Goal: Find specific page/section: Find specific page/section

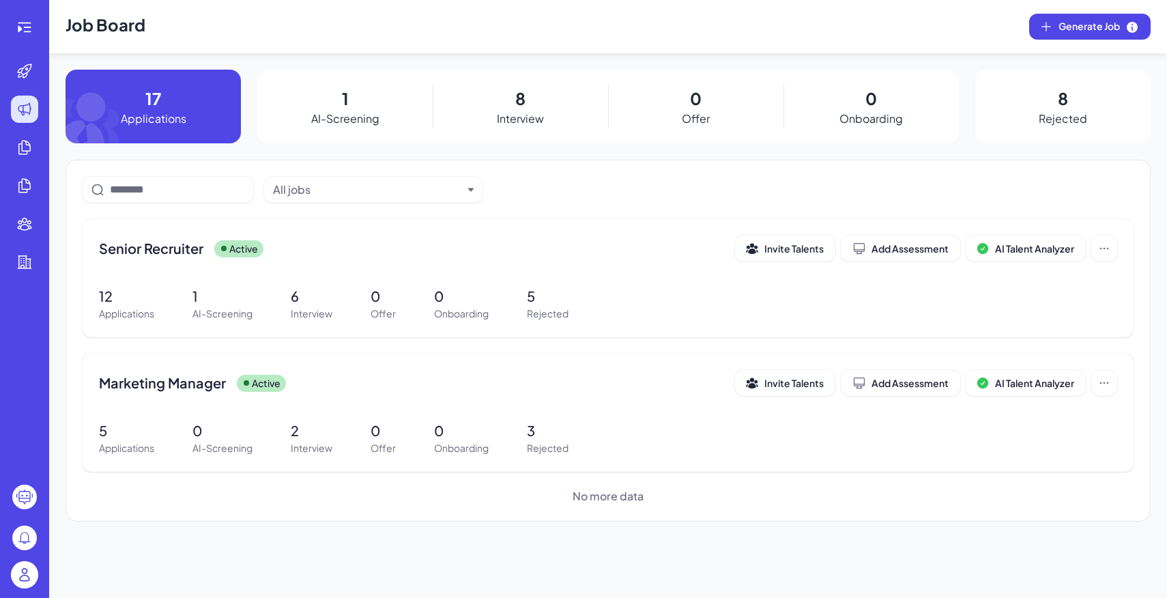
click at [18, 571] on img at bounding box center [24, 574] width 27 height 27
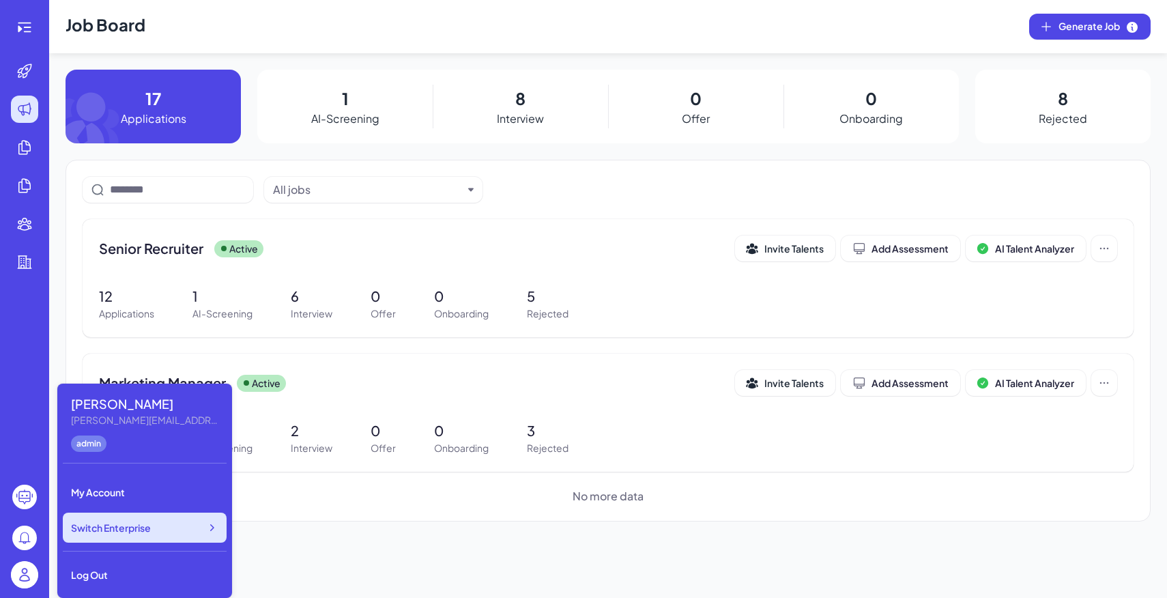
click at [128, 530] on span "Switch Enterprise" at bounding box center [111, 528] width 80 height 14
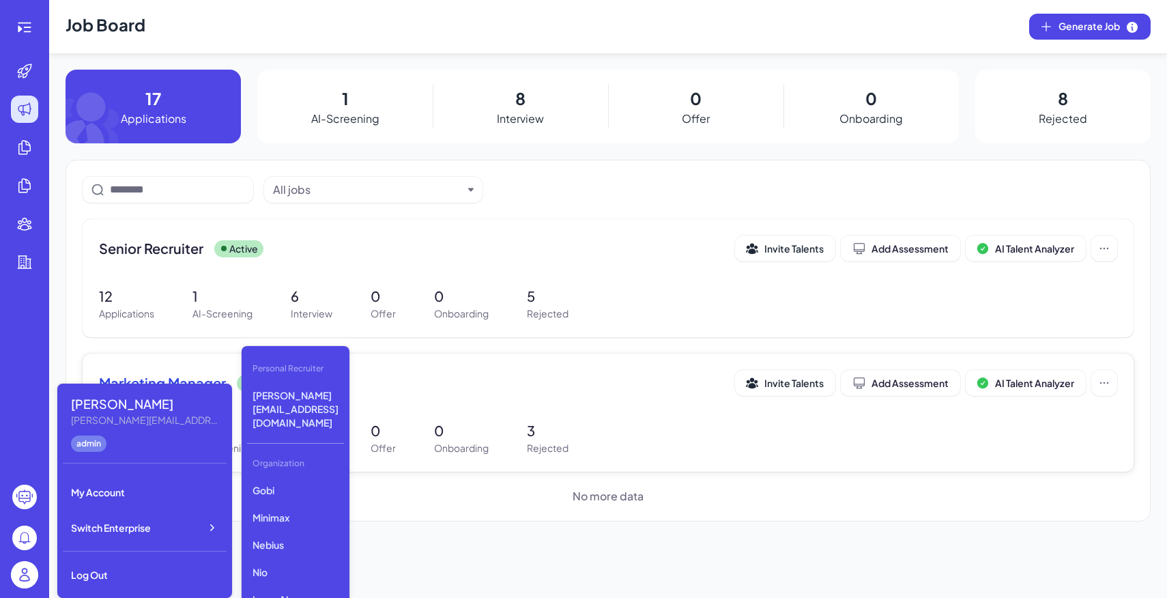
scroll to position [395, 0]
click at [324, 534] on p "First Intelligence" at bounding box center [295, 546] width 97 height 25
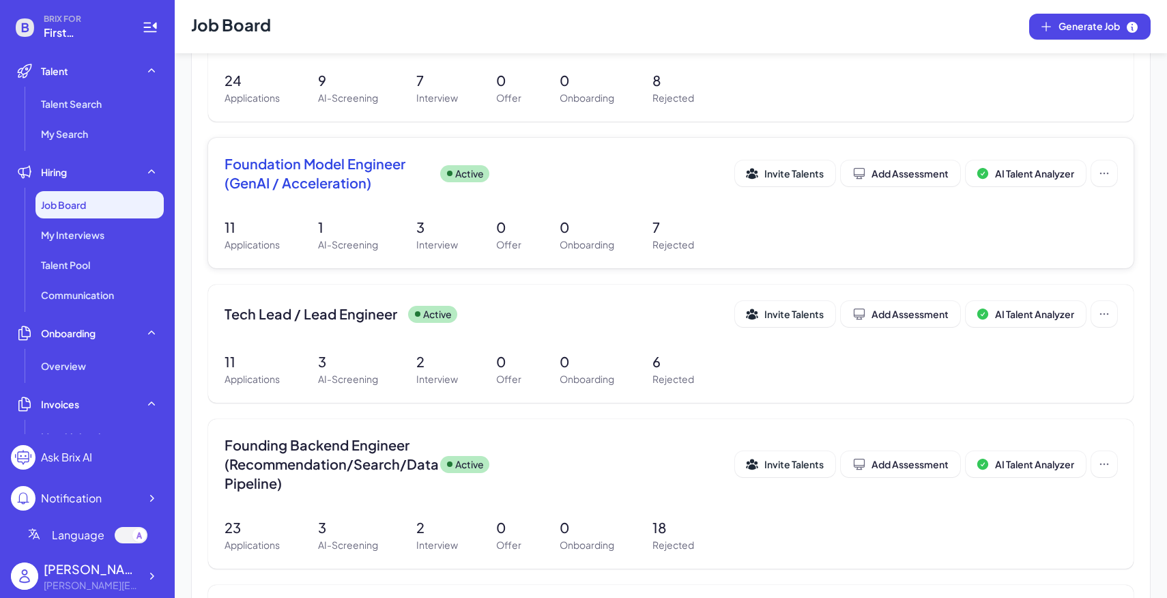
scroll to position [558, 0]
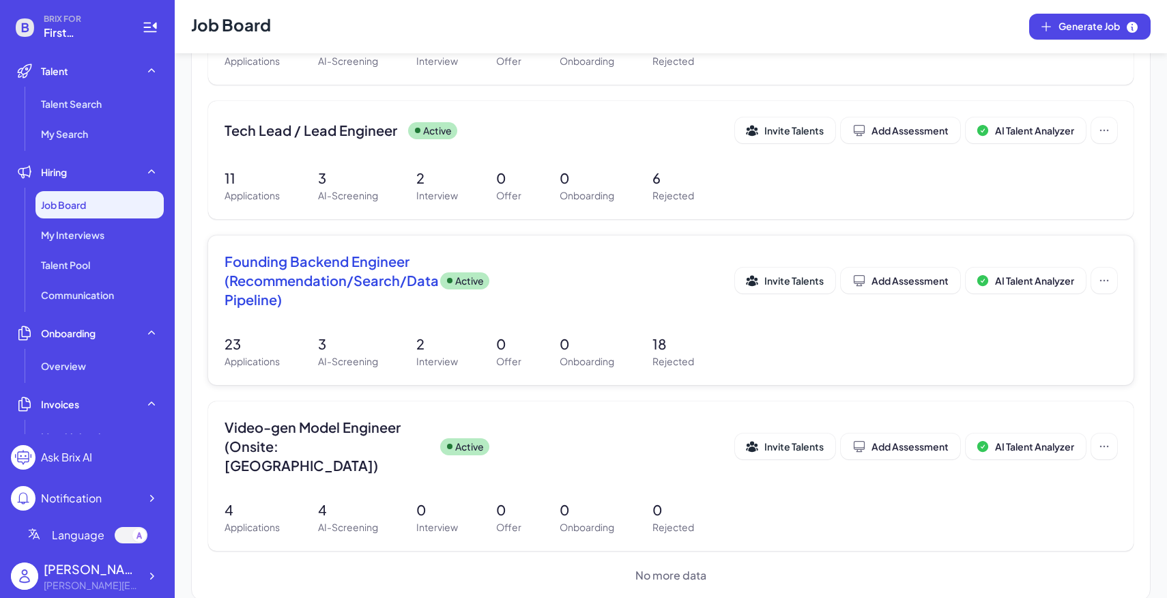
click at [622, 309] on div "Founding Backend Engineer (Recommendation/Search/Data Pipeline) Active Invite T…" at bounding box center [671, 285] width 893 height 66
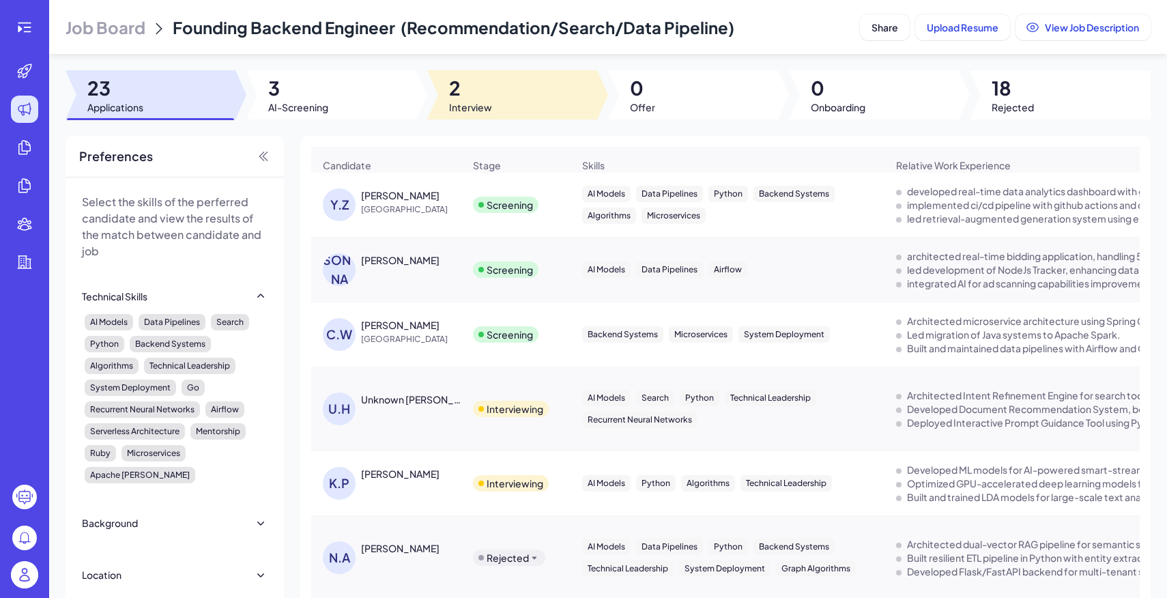
click at [511, 111] on div at bounding box center [512, 94] width 170 height 49
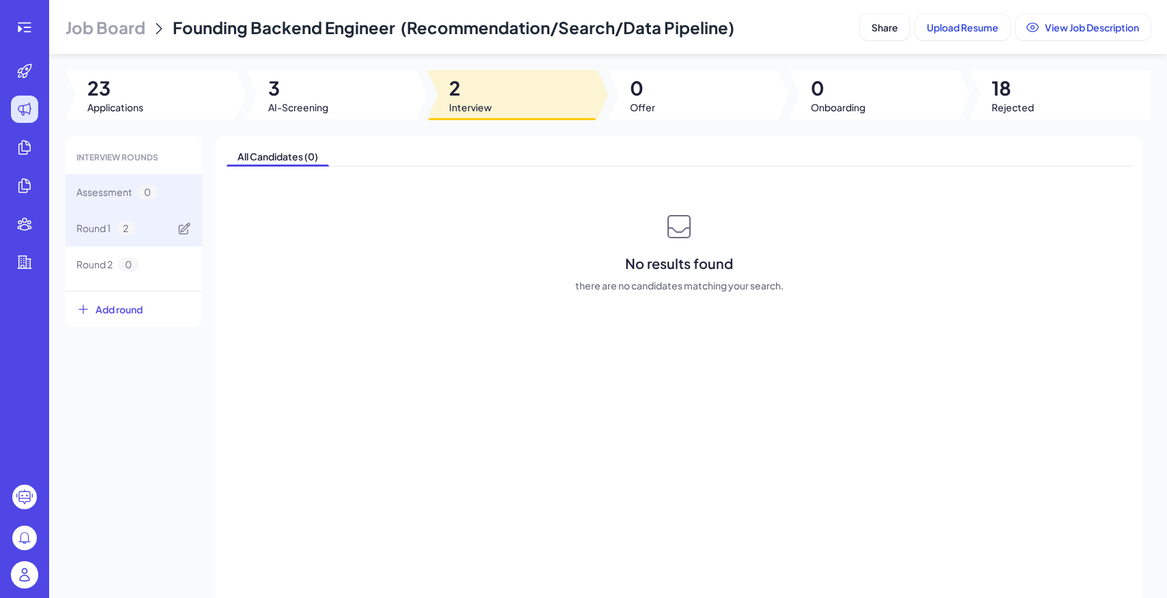
click at [163, 228] on div "Round 1 2" at bounding box center [134, 228] width 137 height 36
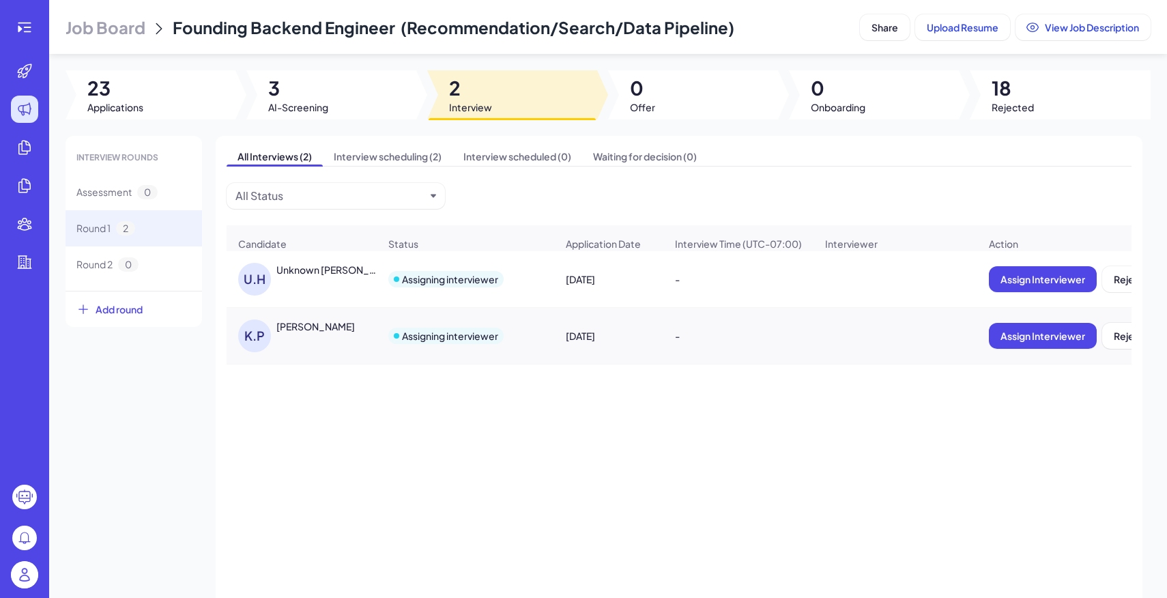
click at [1027, 88] on span "18" at bounding box center [1013, 88] width 42 height 25
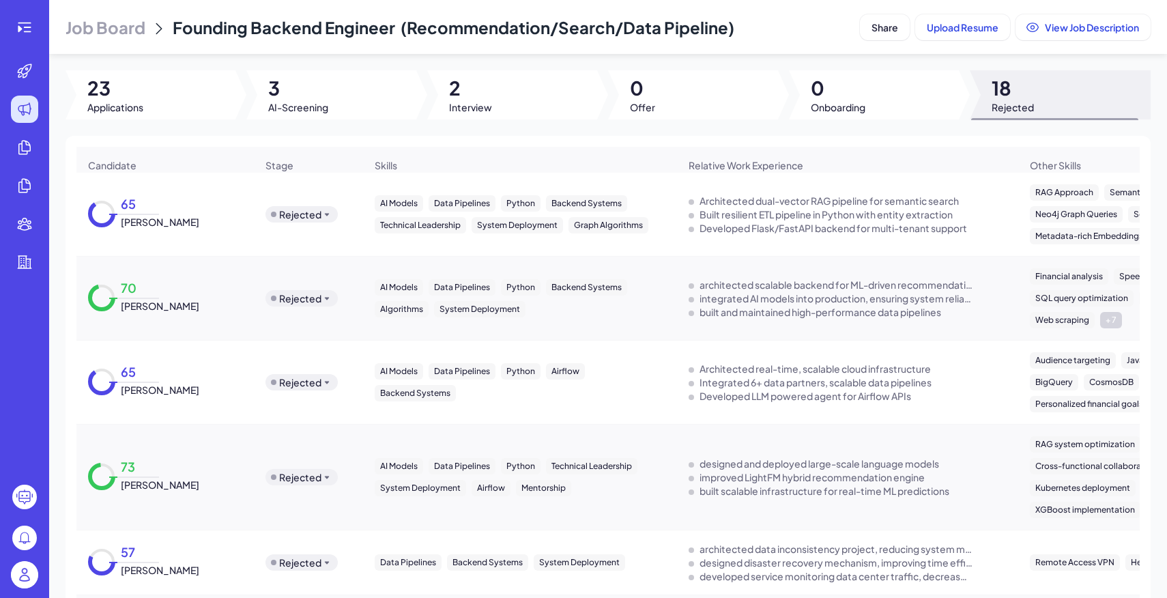
click at [116, 23] on span "Job Board" at bounding box center [106, 27] width 80 height 22
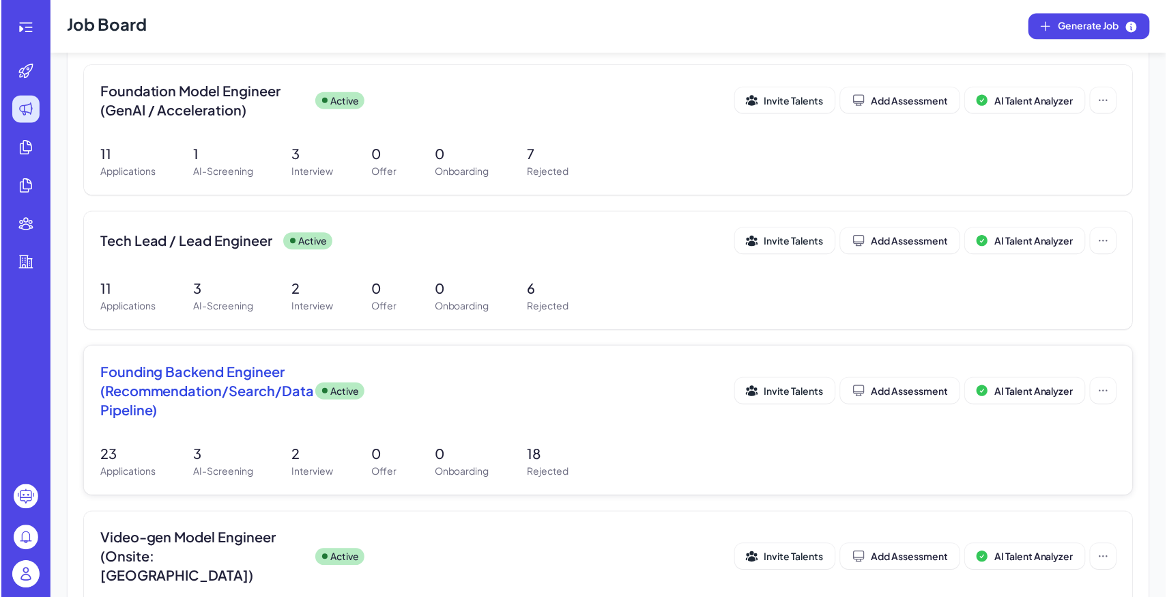
scroll to position [558, 0]
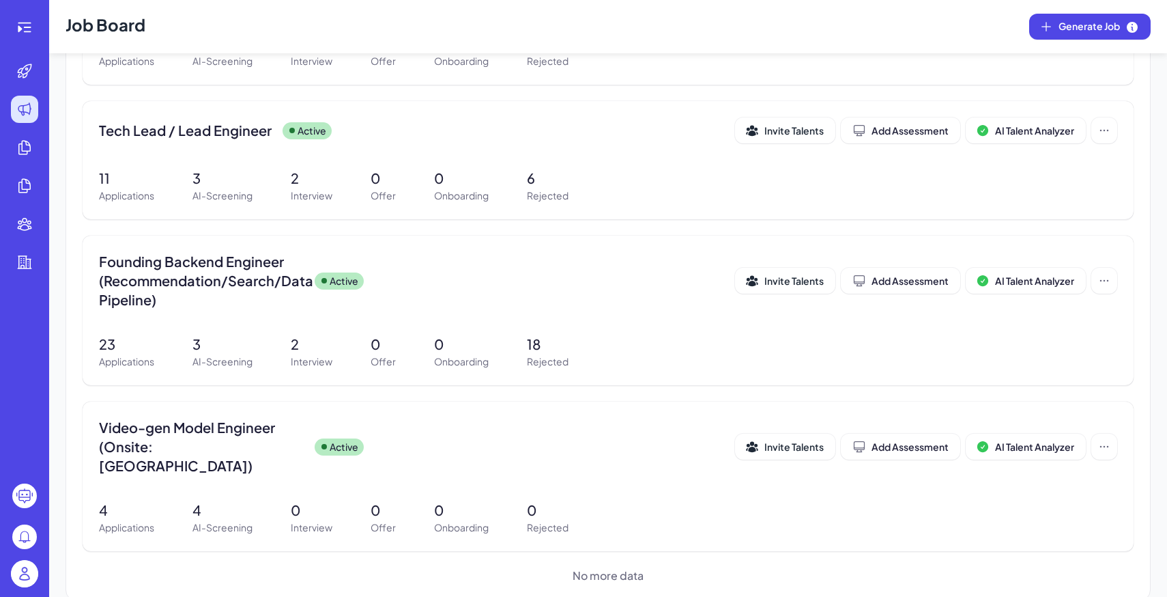
click at [25, 579] on img at bounding box center [24, 573] width 27 height 27
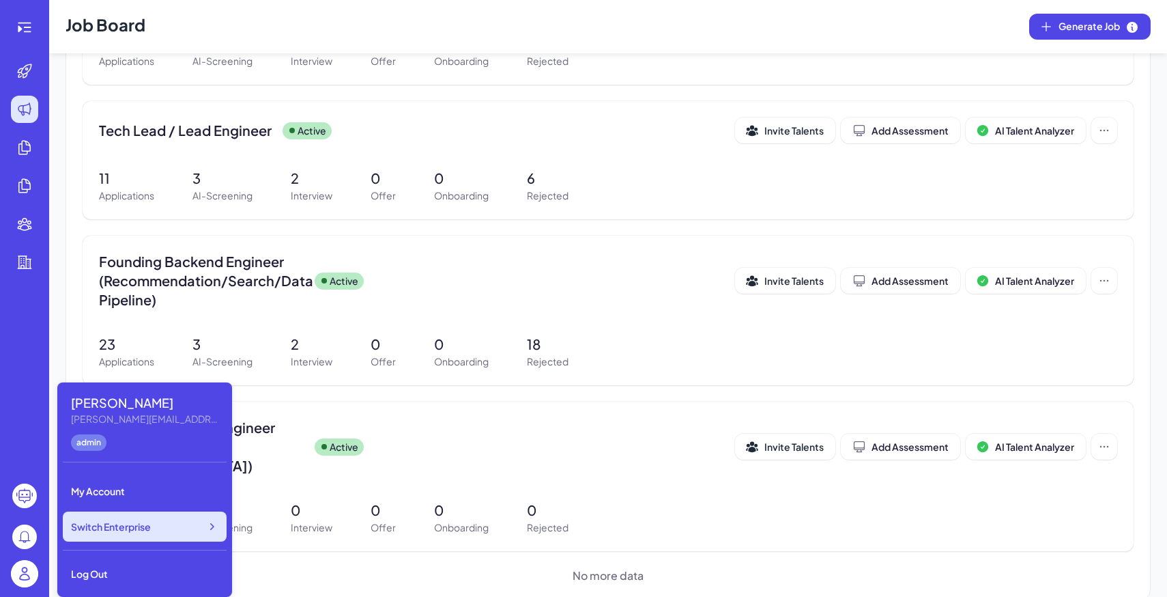
click at [115, 530] on span "Switch Enterprise" at bounding box center [111, 526] width 80 height 14
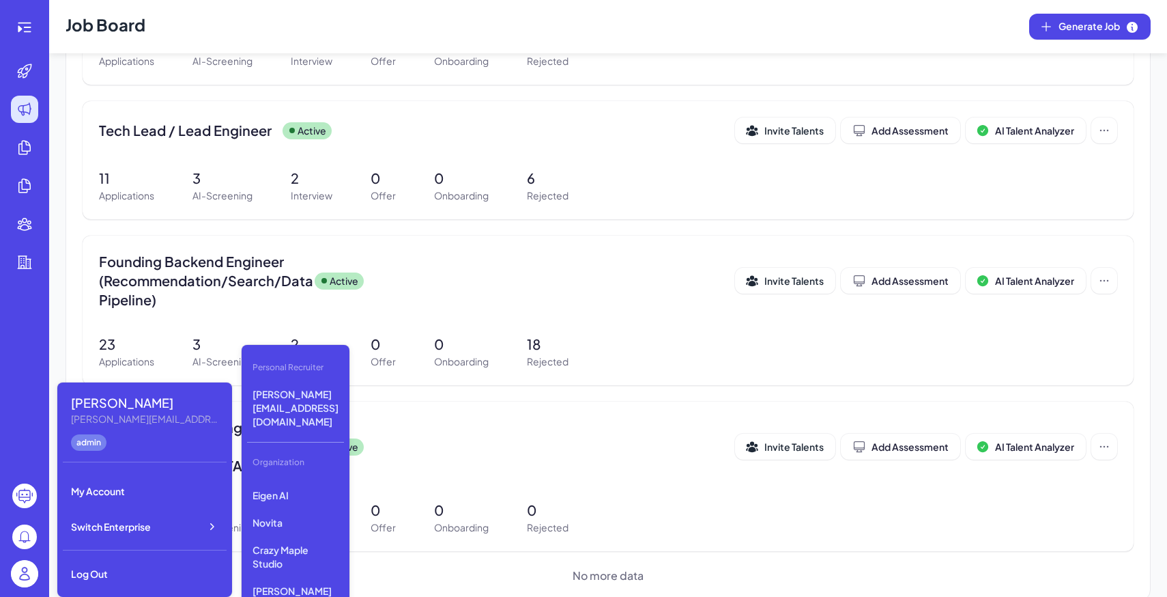
scroll to position [625, 0]
click at [324, 547] on p "Dyna Robotics" at bounding box center [295, 559] width 97 height 25
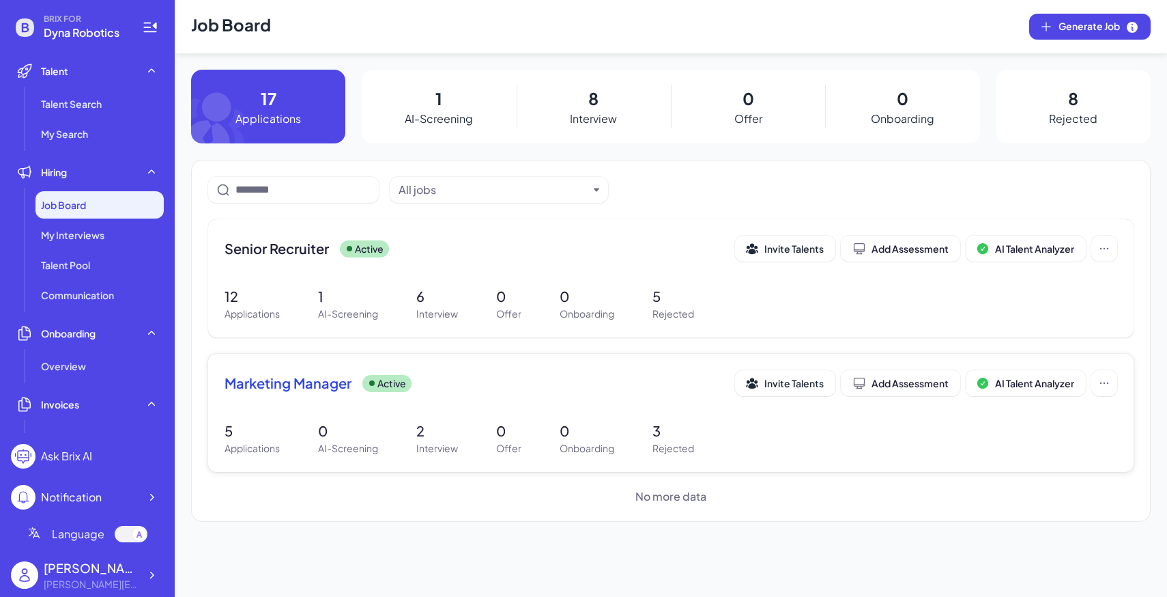
click at [416, 416] on div "Marketing Manager Active Invite Talents Add Assessment AI Talent Analyzer 5 App…" at bounding box center [671, 413] width 926 height 118
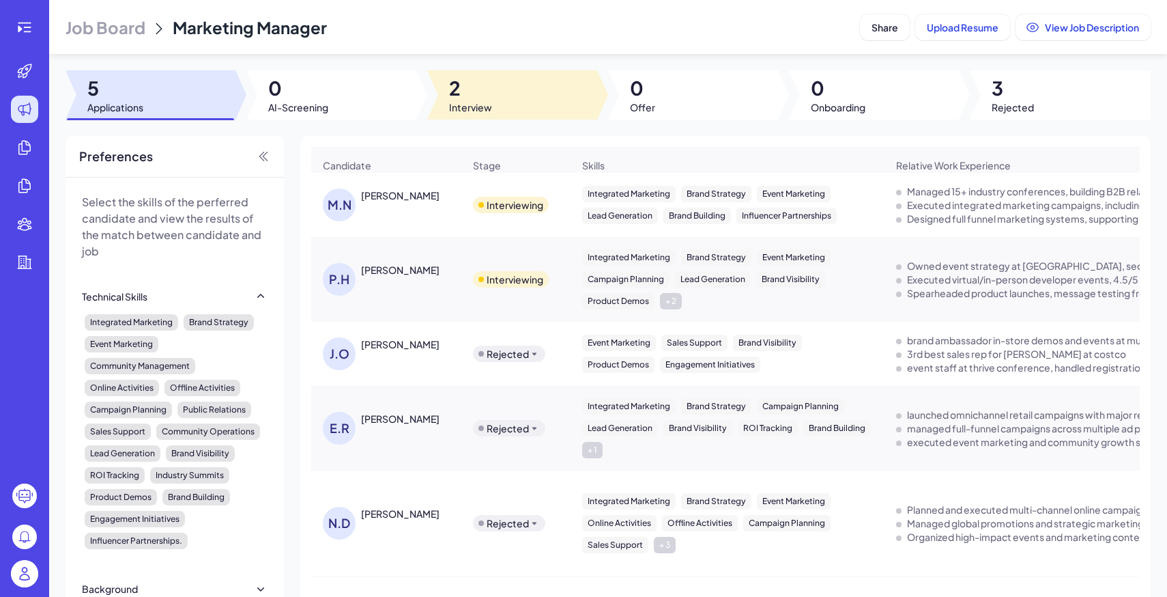
click at [519, 109] on div at bounding box center [512, 94] width 170 height 49
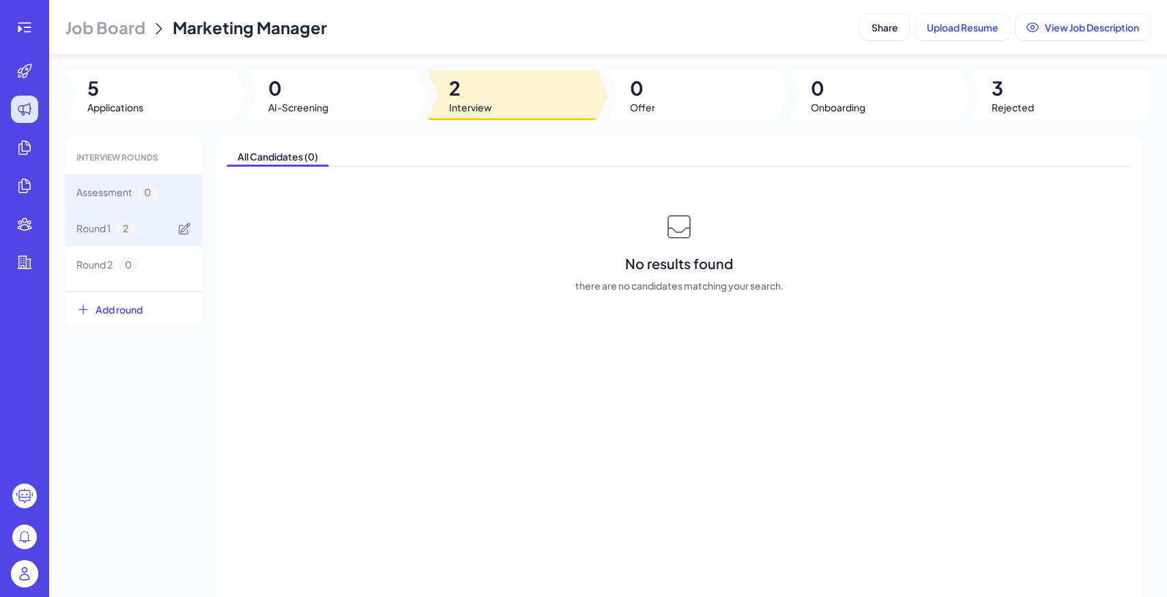
click at [152, 229] on div "Round 1 2" at bounding box center [134, 228] width 137 height 36
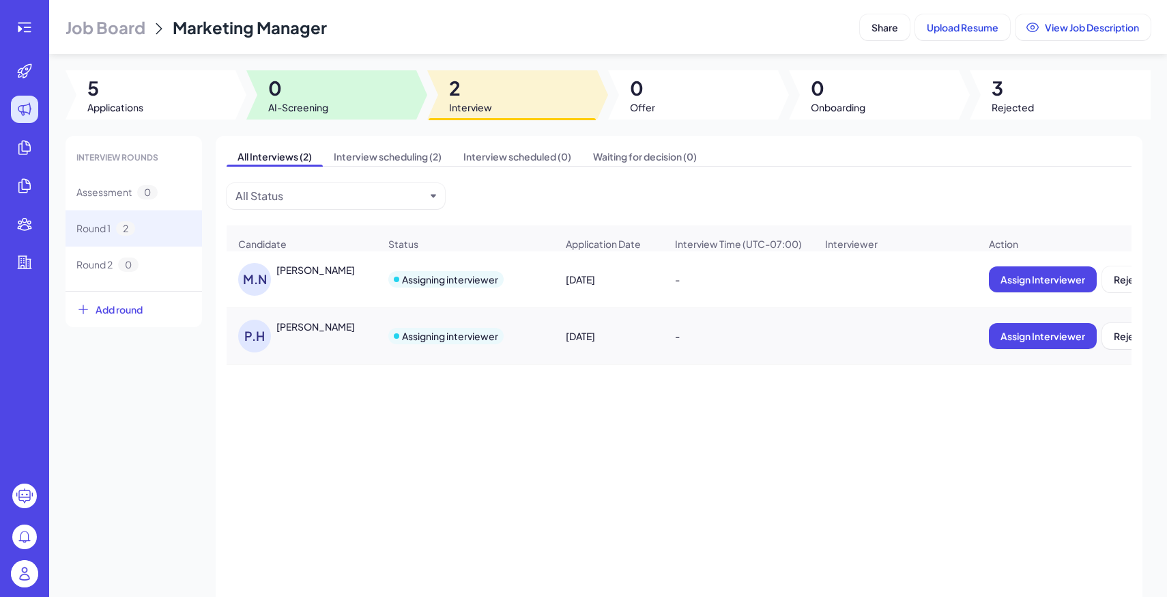
click at [333, 94] on div at bounding box center [331, 94] width 170 height 49
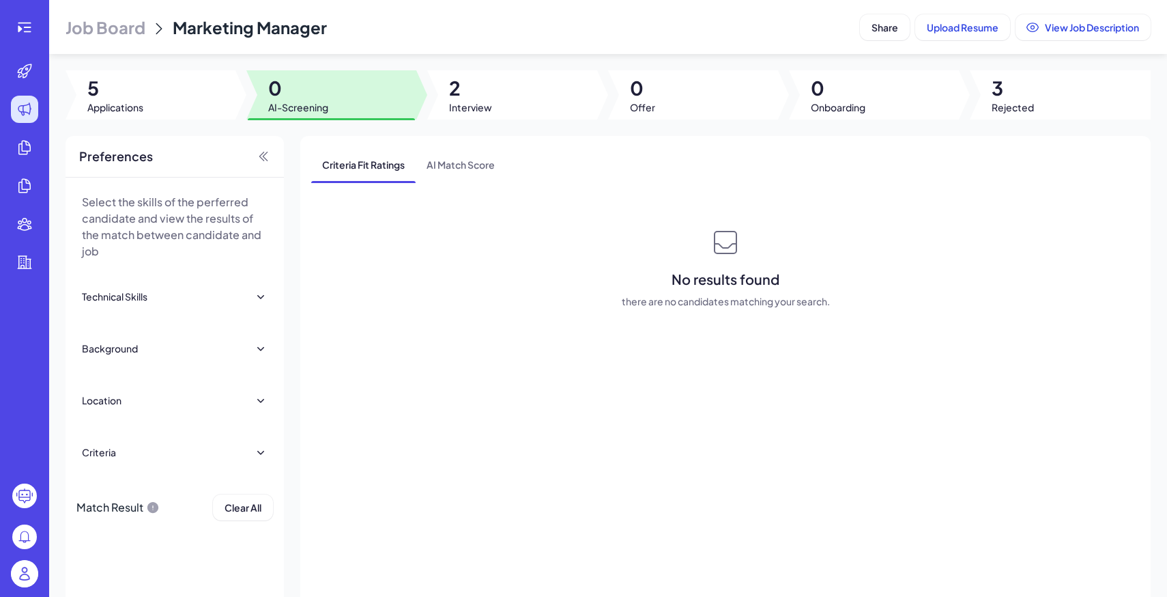
click at [139, 60] on div "Job Board Marketing Manager Share Upload Resume View Job Description 5 Applicat…" at bounding box center [608, 298] width 1118 height 597
click at [166, 85] on div at bounding box center [151, 94] width 170 height 49
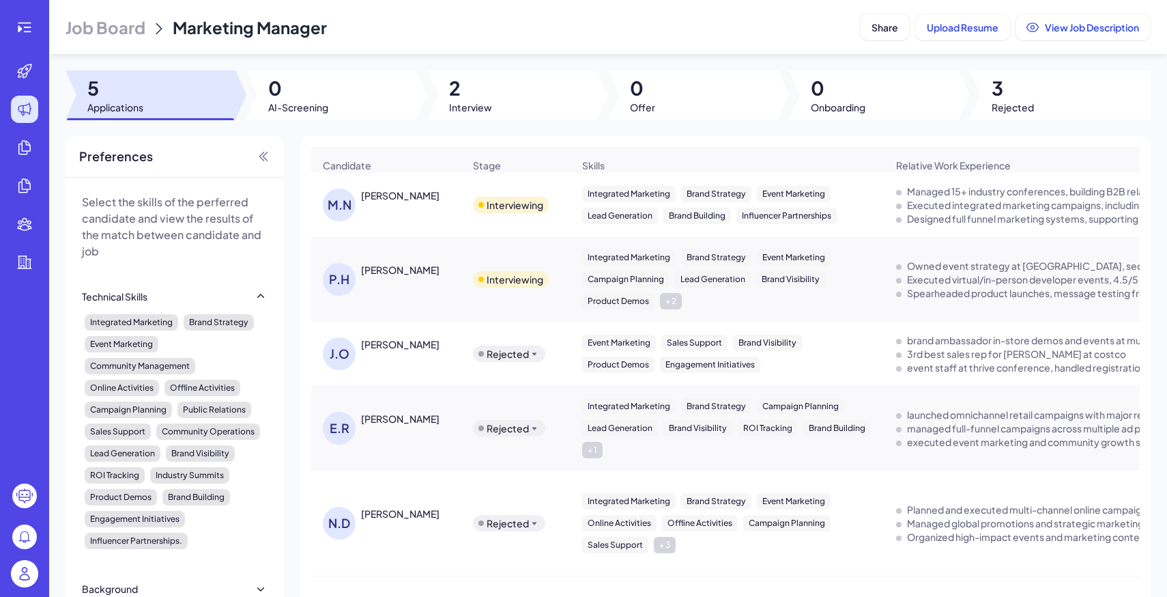
click at [70, 39] on header "Job Board Marketing Manager Share Upload Resume View Job Description" at bounding box center [608, 27] width 1118 height 54
click at [100, 27] on span "Job Board" at bounding box center [106, 27] width 80 height 22
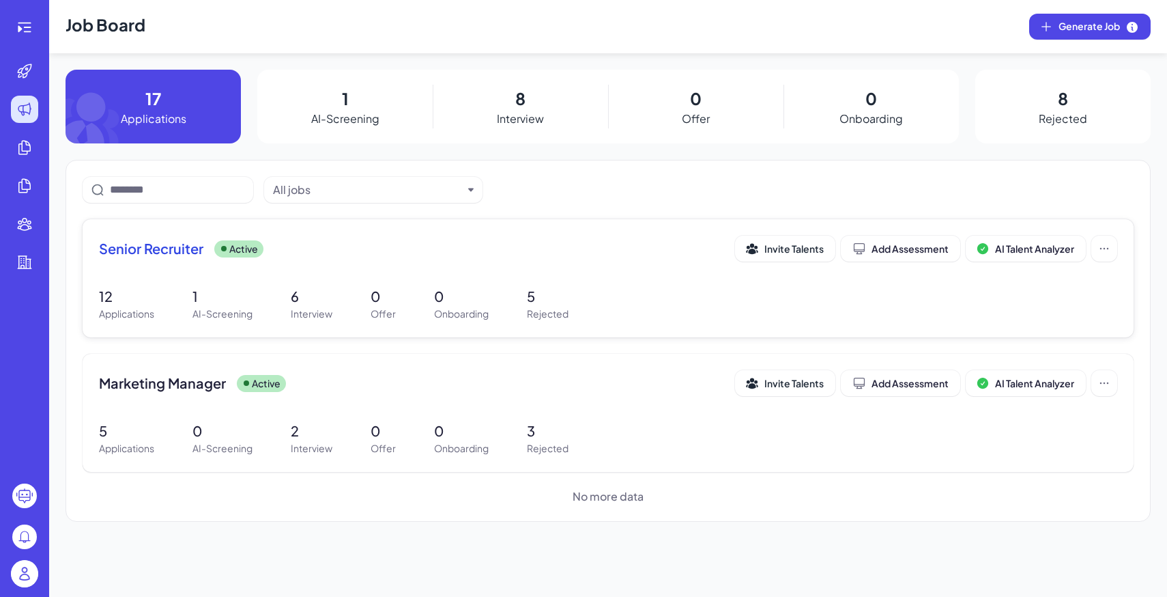
click at [469, 274] on div "Senior Recruiter Active Invite Talents Add Assessment AI Talent Analyzer 12 App…" at bounding box center [608, 278] width 1051 height 118
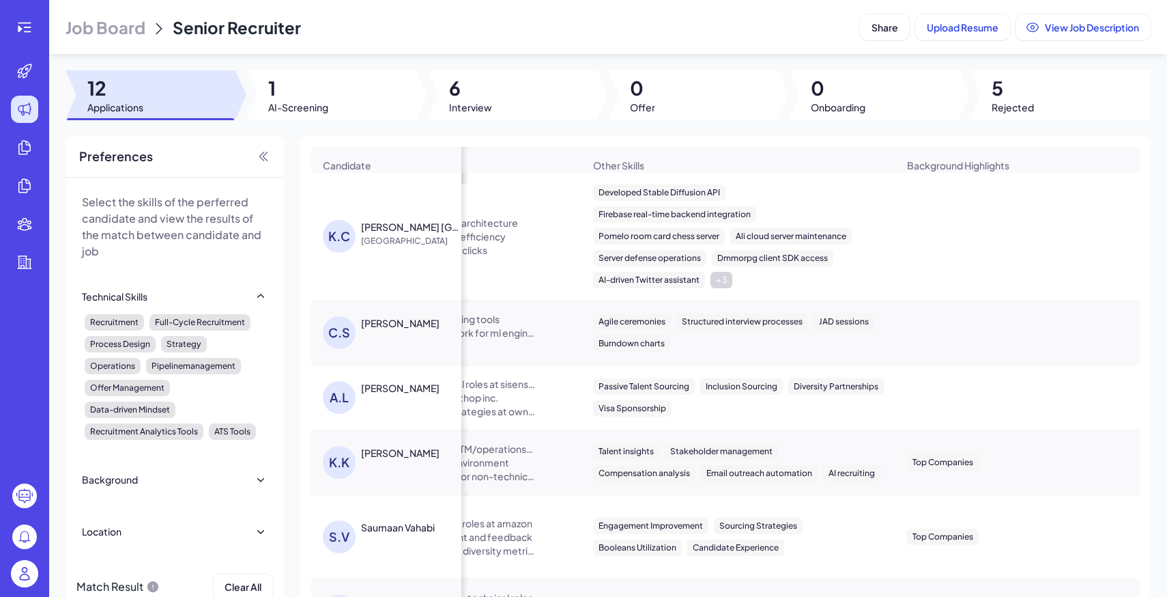
scroll to position [0, 987]
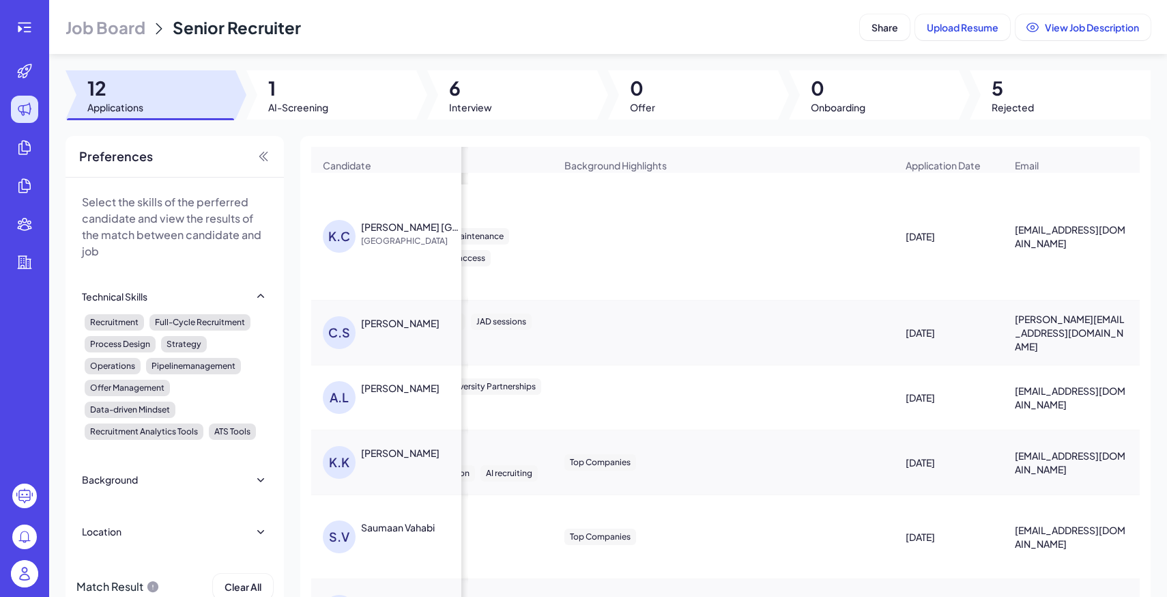
click at [358, 111] on div at bounding box center [331, 94] width 170 height 49
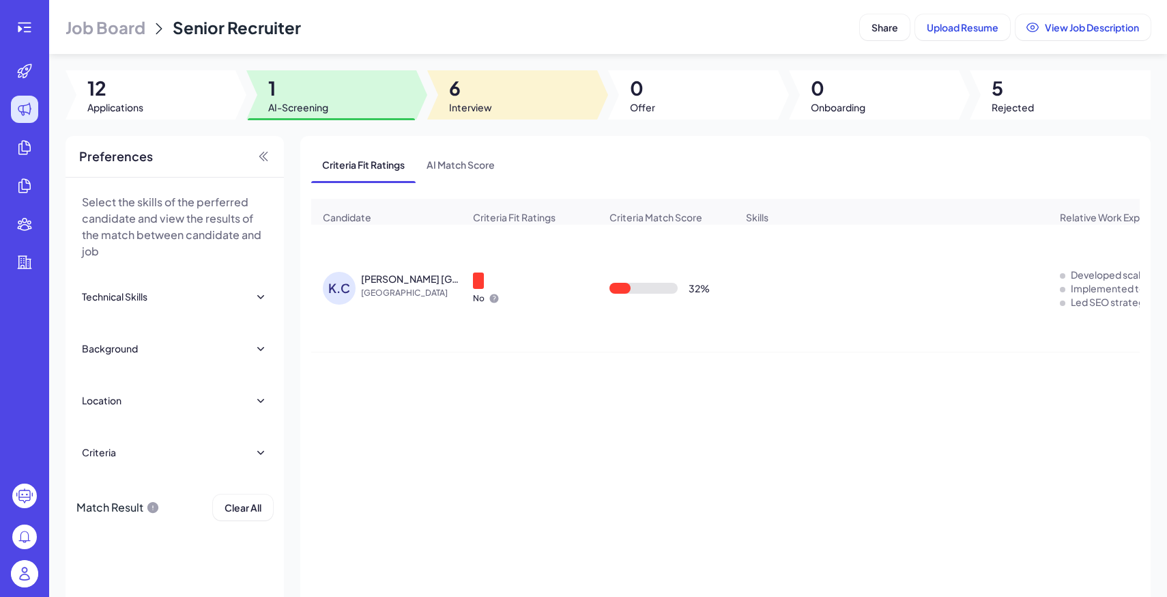
click at [492, 108] on div at bounding box center [512, 94] width 170 height 49
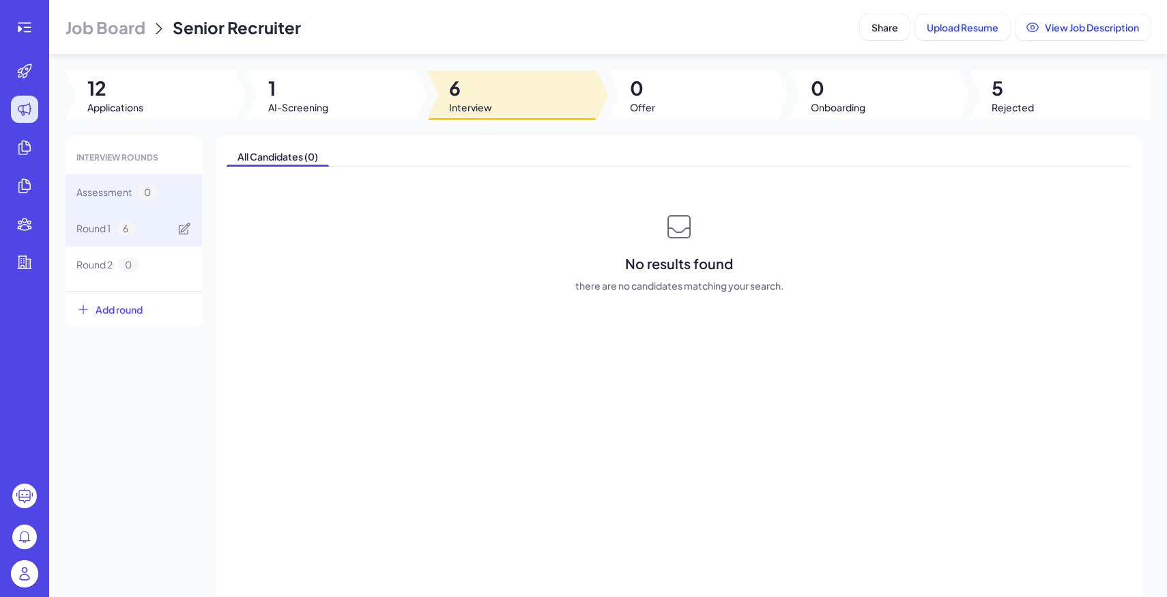
click at [162, 220] on div "Round 1 6" at bounding box center [134, 228] width 137 height 36
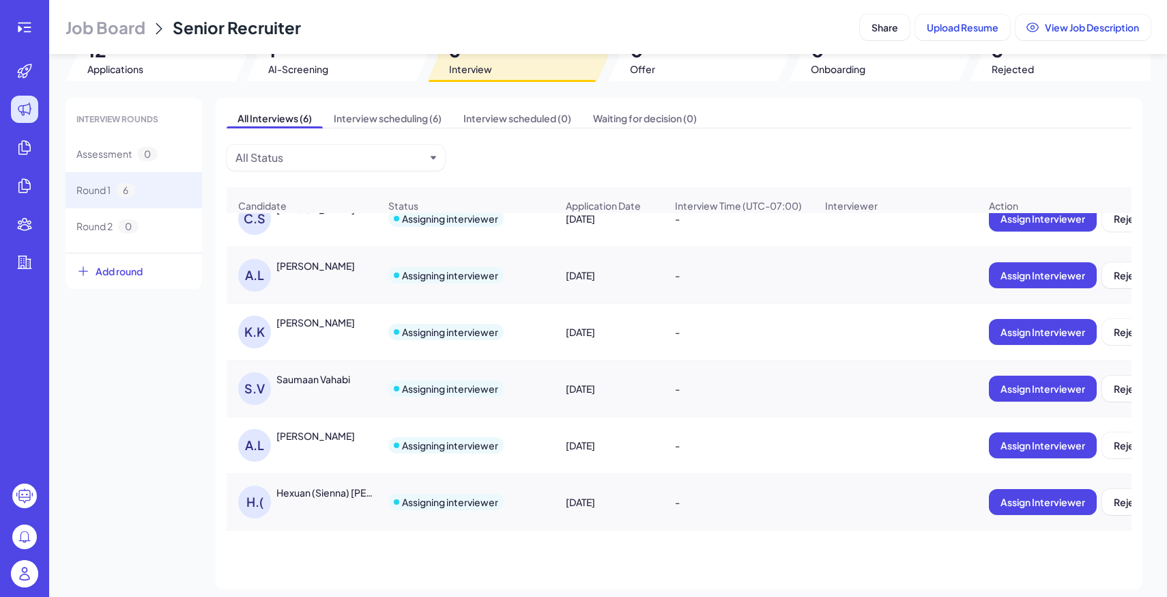
scroll to position [47, 0]
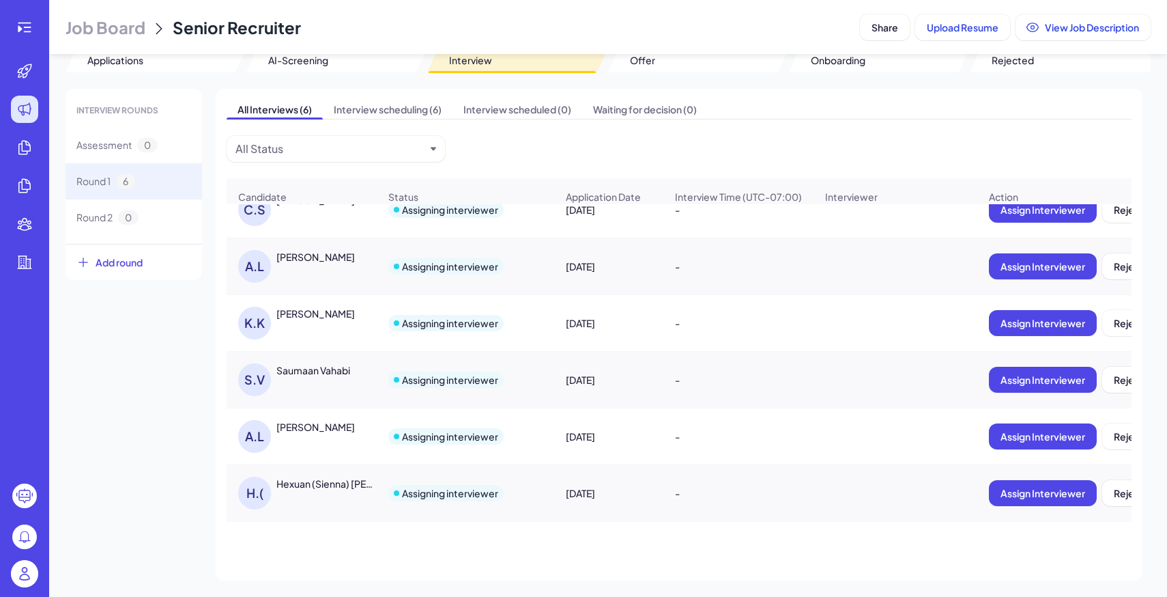
click at [114, 39] on header "Job Board Senior Recruiter Share Upload Resume View Job Description" at bounding box center [608, 27] width 1118 height 54
click at [114, 33] on span "Job Board" at bounding box center [106, 27] width 80 height 22
